Goal: Task Accomplishment & Management: Manage account settings

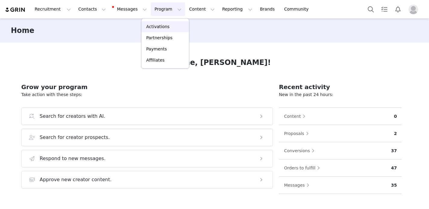
click at [158, 26] on p "Activations" at bounding box center [157, 27] width 23 height 6
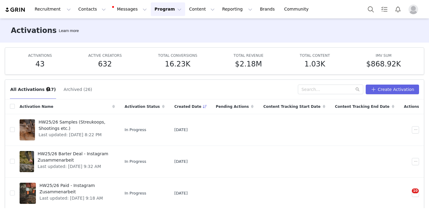
click at [73, 88] on button "Archived (26)" at bounding box center [77, 89] width 29 height 10
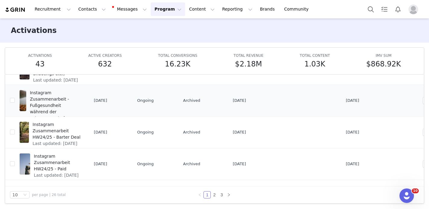
scroll to position [93, 0]
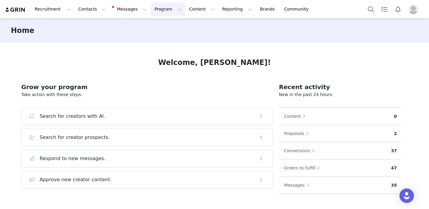
click at [153, 8] on button "Program Program" at bounding box center [168, 9] width 34 height 14
click at [157, 29] on p "Activations" at bounding box center [157, 27] width 23 height 6
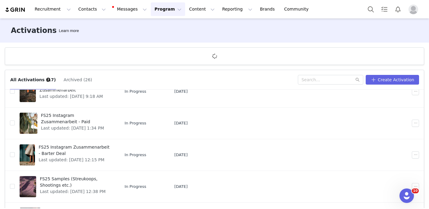
scroll to position [93, 0]
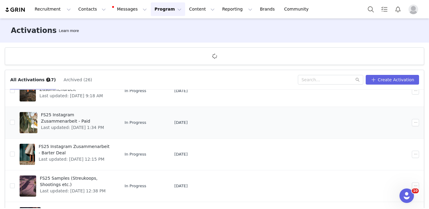
click at [95, 127] on div "FS25 Instagram Zusammenarbeit - Paid Last updated: Jul 10, 2025 1:34 PM" at bounding box center [76, 122] width 78 height 24
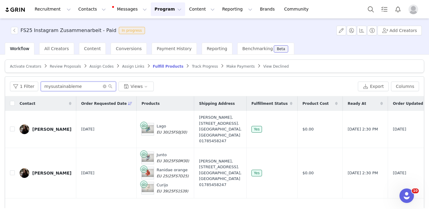
click at [92, 87] on input "mysustainableme" at bounding box center [78, 86] width 75 height 10
type input "frieda"
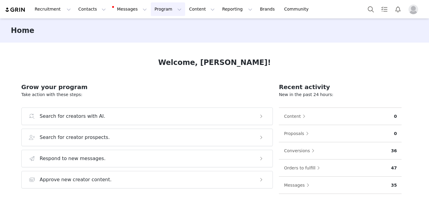
click at [155, 11] on button "Program Program" at bounding box center [168, 9] width 34 height 14
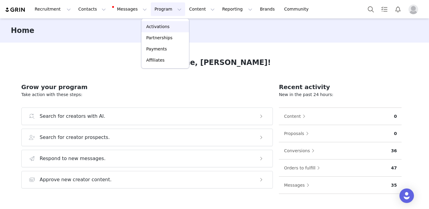
click at [161, 28] on p "Activations" at bounding box center [157, 27] width 23 height 6
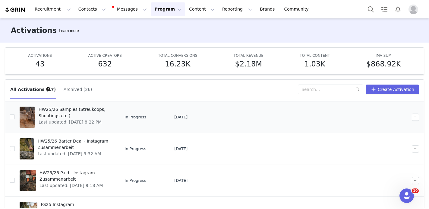
scroll to position [15, 0]
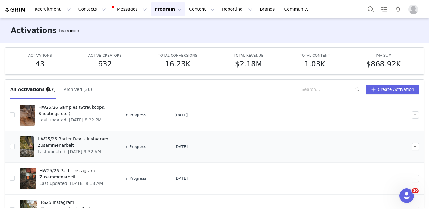
click at [112, 143] on span "HW25/26 Barter Deal - Instagram Zusammenarbeit" at bounding box center [75, 142] width 74 height 13
